Goal: Task Accomplishment & Management: Complete application form

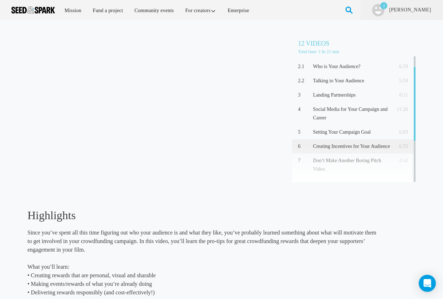
scroll to position [18, 0]
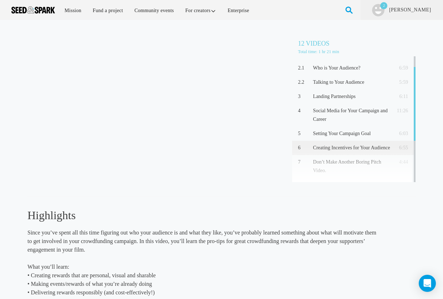
click at [363, 147] on p "Creating Incentives for Your Audience" at bounding box center [351, 148] width 77 height 9
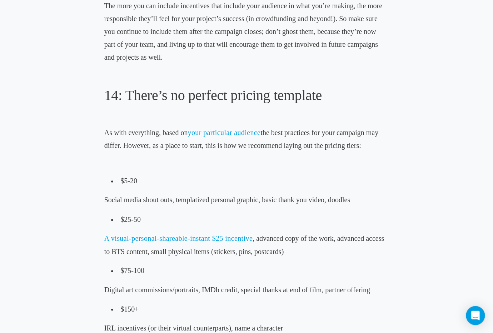
scroll to position [1911, 0]
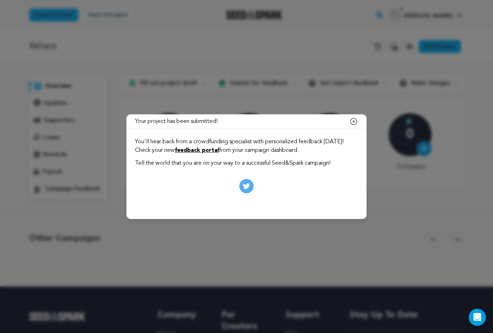
click at [354, 121] on icon "button" at bounding box center [353, 121] width 9 height 9
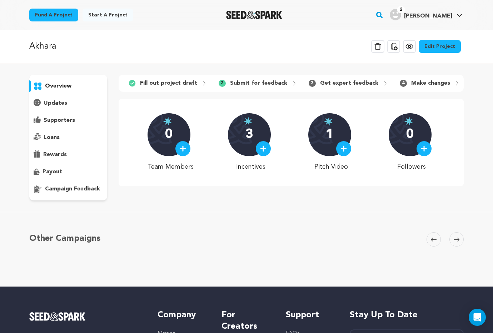
click at [252, 85] on p "Submit for feedback" at bounding box center [258, 83] width 57 height 9
click at [331, 84] on p "Get expert feedback" at bounding box center [349, 83] width 58 height 9
click at [178, 84] on p "Fill out project draft" at bounding box center [168, 83] width 57 height 9
click at [59, 87] on p "overview" at bounding box center [58, 86] width 26 height 9
click at [438, 50] on link "Edit Project" at bounding box center [439, 46] width 42 height 13
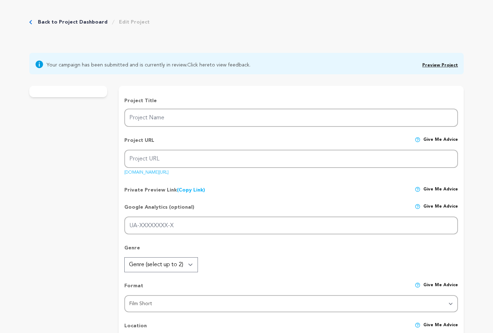
type input "Akhara"
type input "akhara"
type input "An Olympic wrestler trades security in India for his daughter's survival in Can…"
type textarea "From [GEOGRAPHIC_DATA]’s mud pits to rebuilding life in the [PERSON_NAME] of [G…"
type textarea "Akhara explores how discipline and perseverance shape a life of purpose. As a f…"
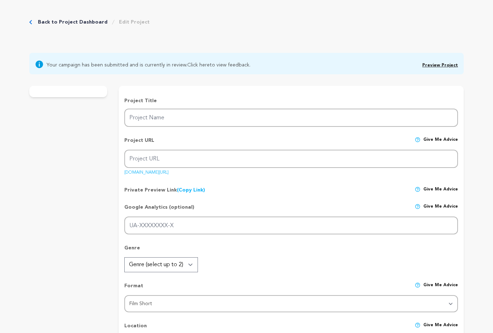
radio input "true"
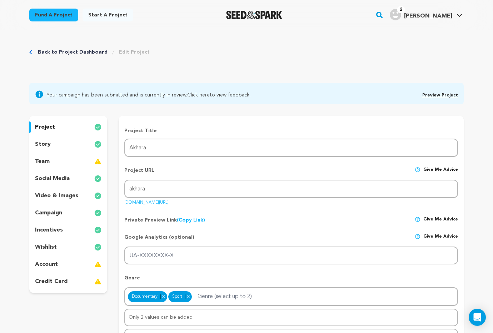
click at [224, 96] on span "Your campaign has been submitted and is currently in review. Click here to view…" at bounding box center [148, 94] width 204 height 9
click at [451, 92] on span "Preview Project" at bounding box center [440, 94] width 36 height 9
click at [445, 94] on link "Preview Project" at bounding box center [440, 95] width 36 height 4
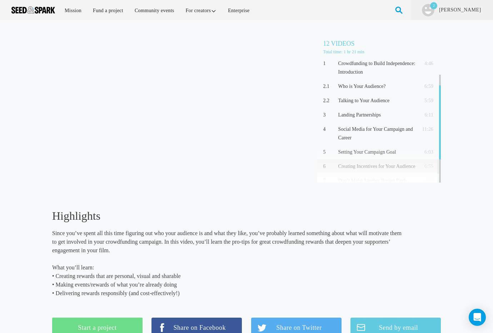
scroll to position [18, 0]
